Goal: Task Accomplishment & Management: Manage account settings

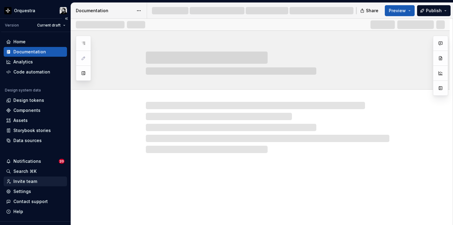
click at [28, 182] on div "Invite team" at bounding box center [25, 181] width 24 height 6
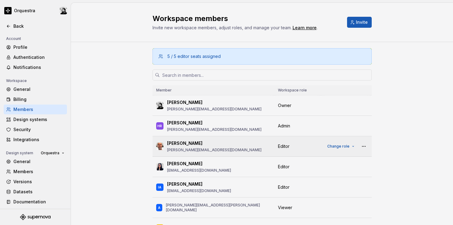
scroll to position [30, 0]
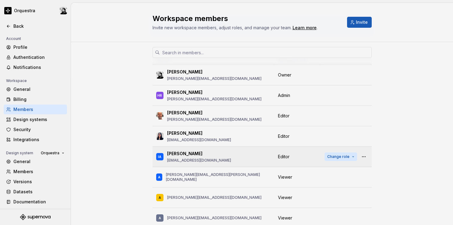
click at [333, 155] on span "Change role" at bounding box center [339, 156] width 22 height 5
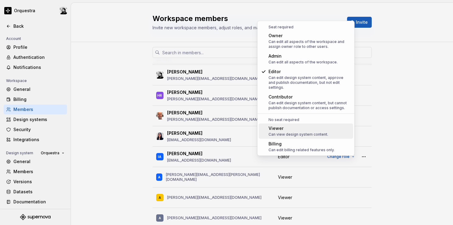
click at [316, 125] on div "Viewer" at bounding box center [299, 128] width 60 height 6
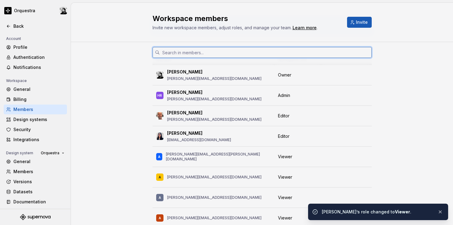
click at [223, 52] on input "text" at bounding box center [266, 52] width 212 height 11
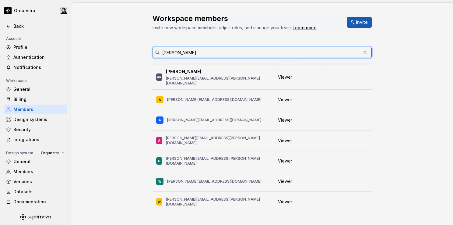
scroll to position [0, 0]
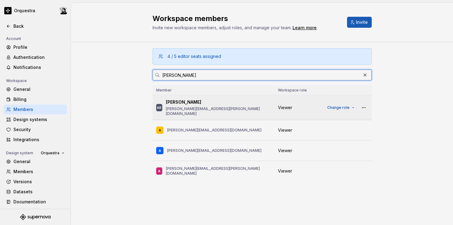
type input "[PERSON_NAME]"
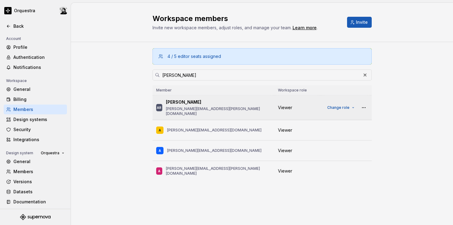
click at [336, 109] on td "Change role" at bounding box center [346, 107] width 51 height 25
click at [339, 105] on span "Change role" at bounding box center [339, 107] width 22 height 5
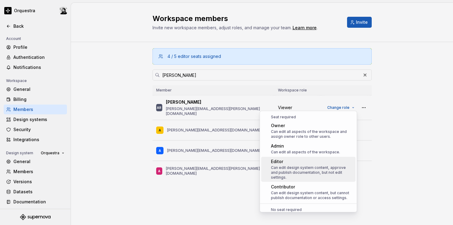
click at [311, 167] on div "Can edit design system content, approve and publish documentation, but not edit…" at bounding box center [312, 172] width 82 height 15
